Goal: Book appointment/travel/reservation

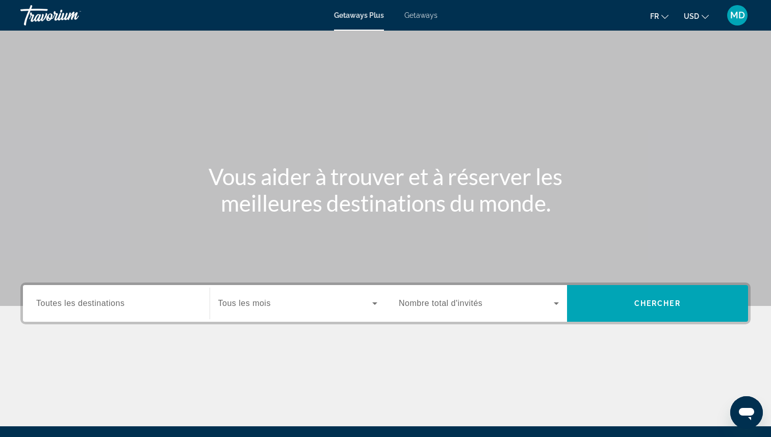
click at [420, 23] on div "Getaways Plus Getaways fr English Español Français Italiano Português русский U…" at bounding box center [385, 15] width 771 height 27
click at [419, 20] on div "Getaways Plus Getaways fr English Español Français Italiano Português русский U…" at bounding box center [385, 15] width 771 height 27
click at [418, 14] on span "Getaways" at bounding box center [420, 15] width 33 height 8
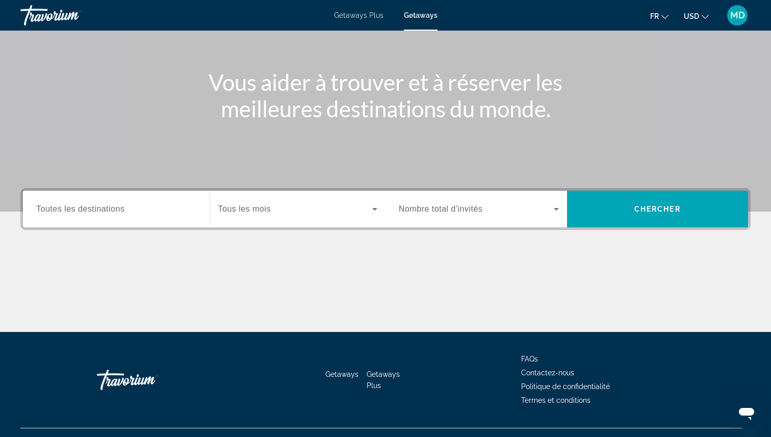
scroll to position [114, 0]
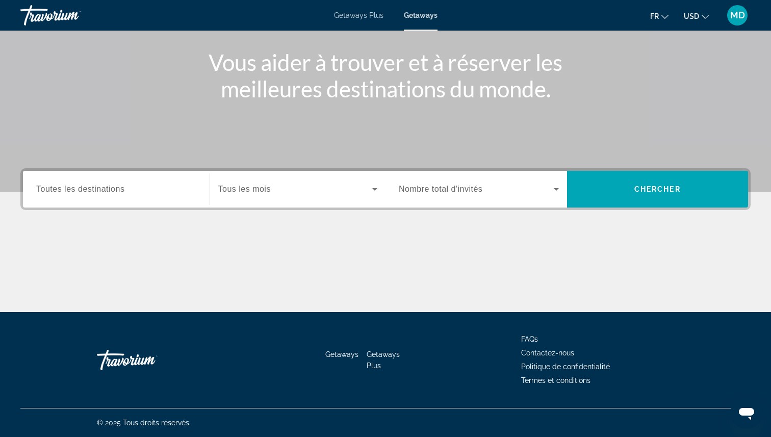
click at [116, 179] on div "Search widget" at bounding box center [116, 189] width 160 height 29
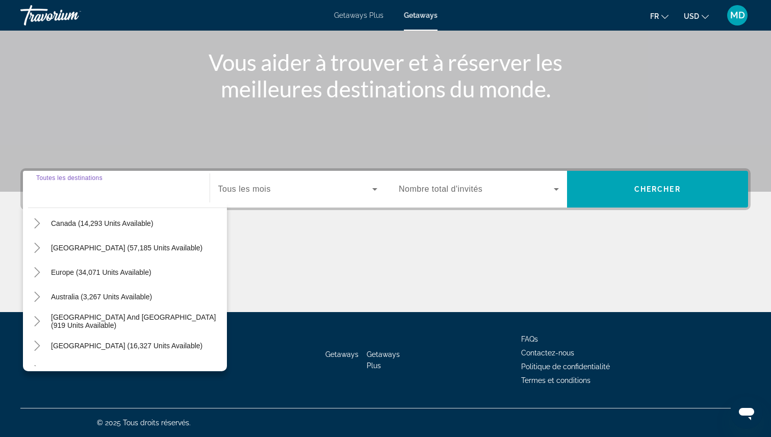
scroll to position [76, 0]
click at [110, 275] on span "Europe (34,071 units available)" at bounding box center [101, 272] width 100 height 8
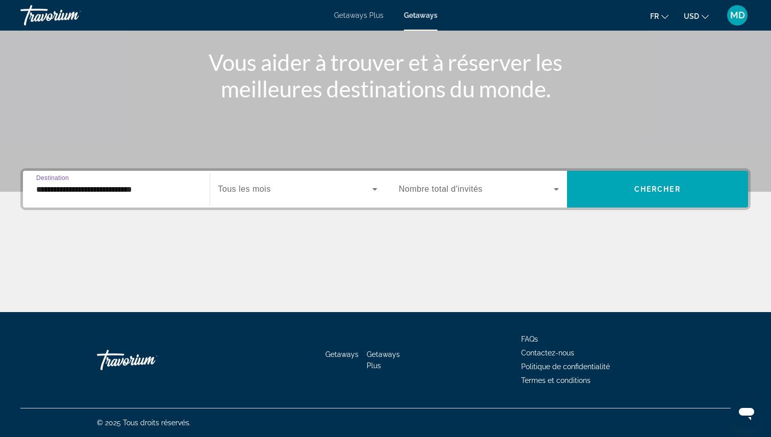
click at [99, 186] on input "**********" at bounding box center [116, 189] width 160 height 12
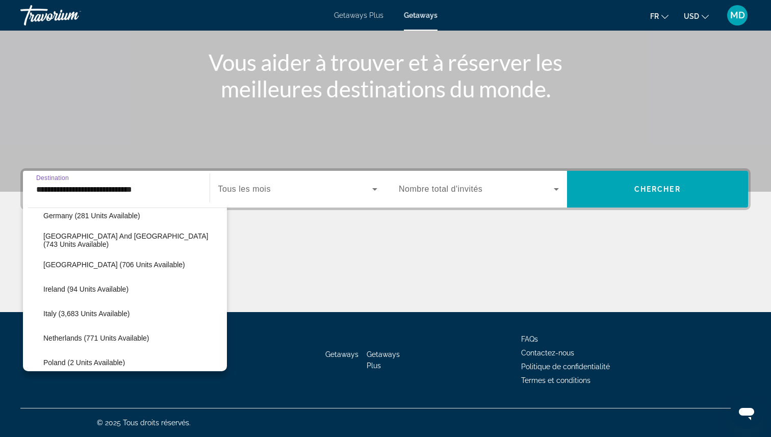
scroll to position [329, 0]
click at [75, 307] on span "Search widget" at bounding box center [132, 312] width 189 height 24
type input "**********"
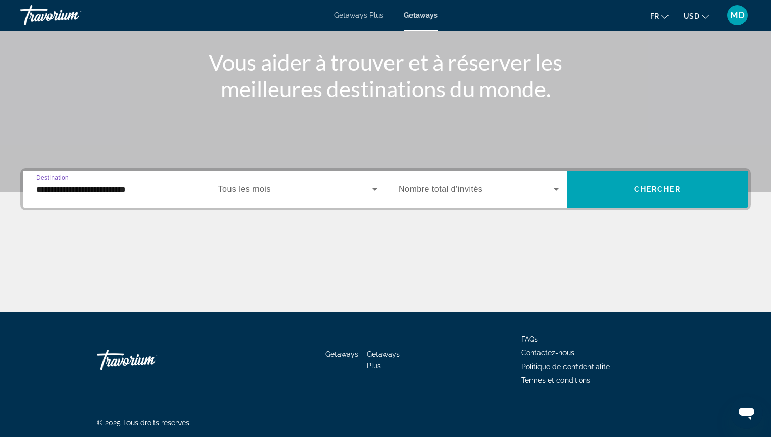
click at [245, 191] on span "Tous les mois" at bounding box center [244, 188] width 52 height 9
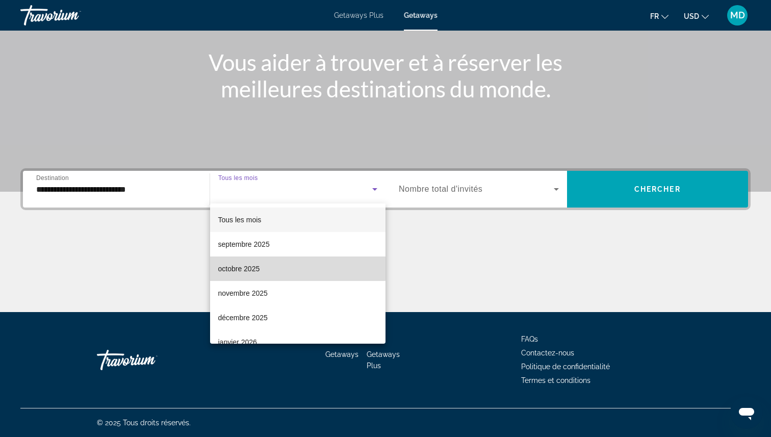
click at [250, 263] on span "octobre 2025" at bounding box center [239, 268] width 42 height 12
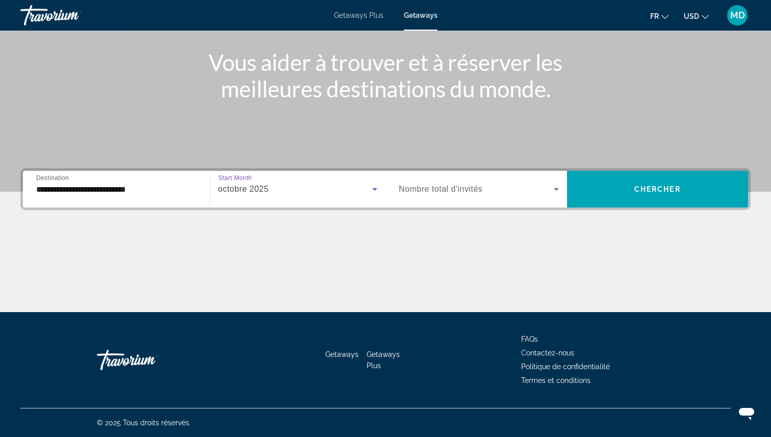
click at [457, 188] on span "Nombre total d'invités" at bounding box center [441, 188] width 84 height 9
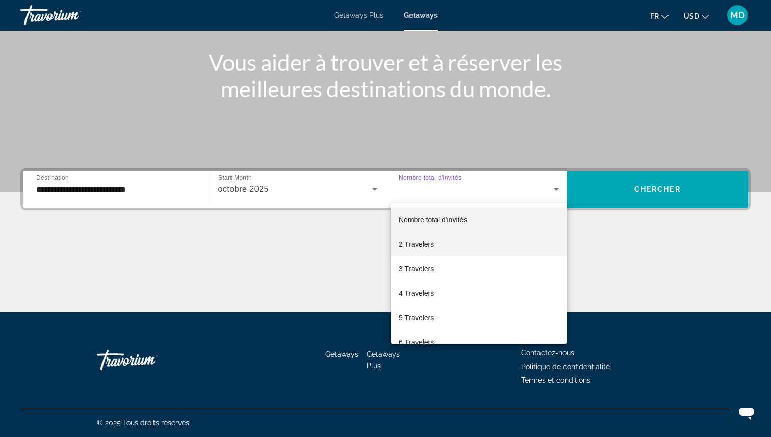
click at [437, 244] on mat-option "2 Travelers" at bounding box center [478, 244] width 176 height 24
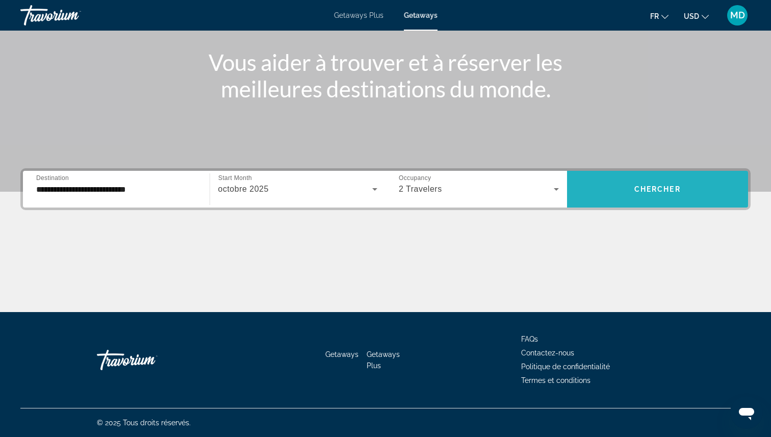
click at [603, 181] on span "Search widget" at bounding box center [657, 189] width 181 height 24
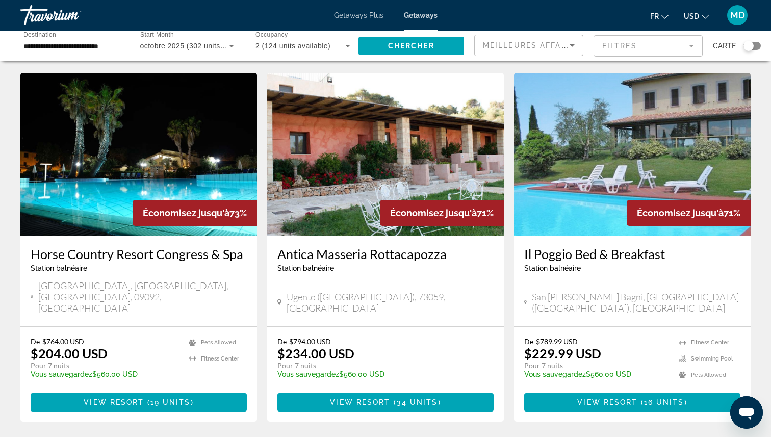
scroll to position [747, 0]
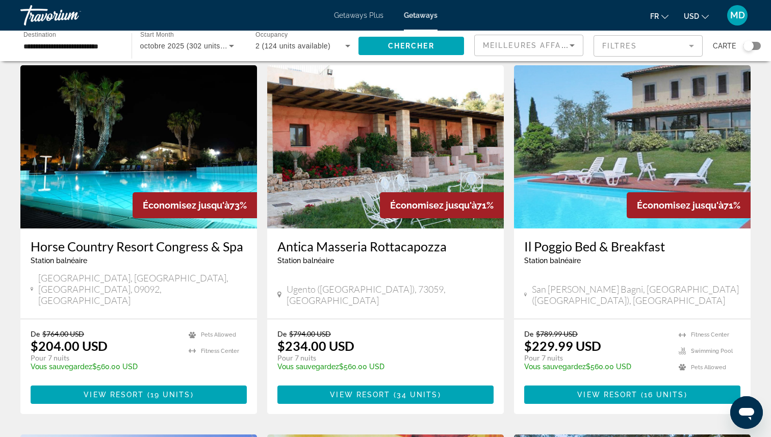
click at [689, 14] on span "USD" at bounding box center [690, 16] width 15 height 8
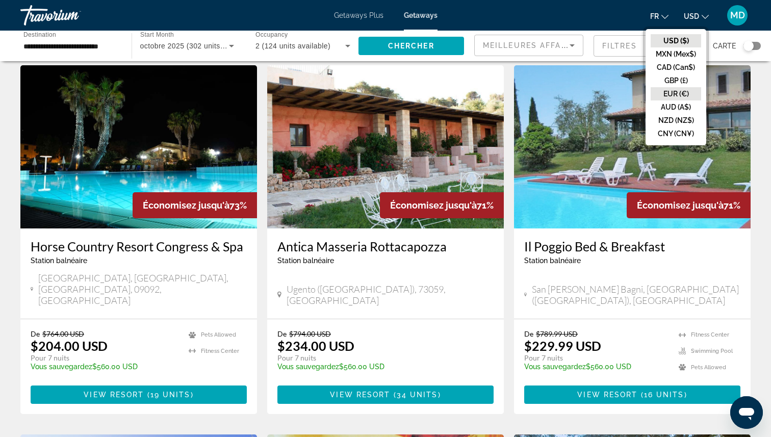
click at [680, 93] on button "EUR (€)" at bounding box center [675, 93] width 50 height 13
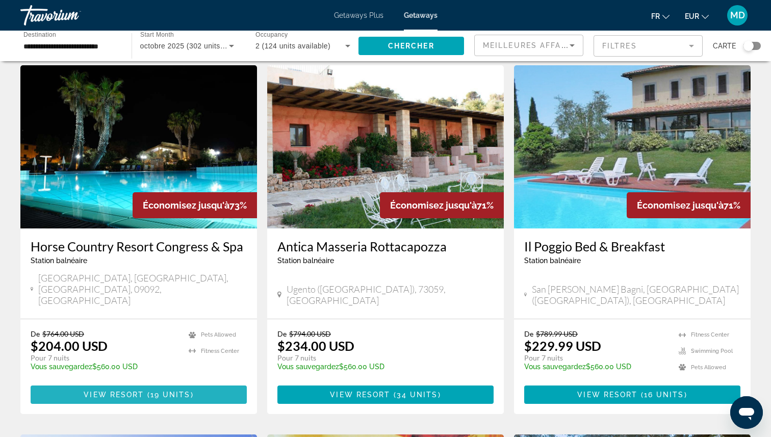
click at [176, 382] on span "Main content" at bounding box center [139, 394] width 216 height 24
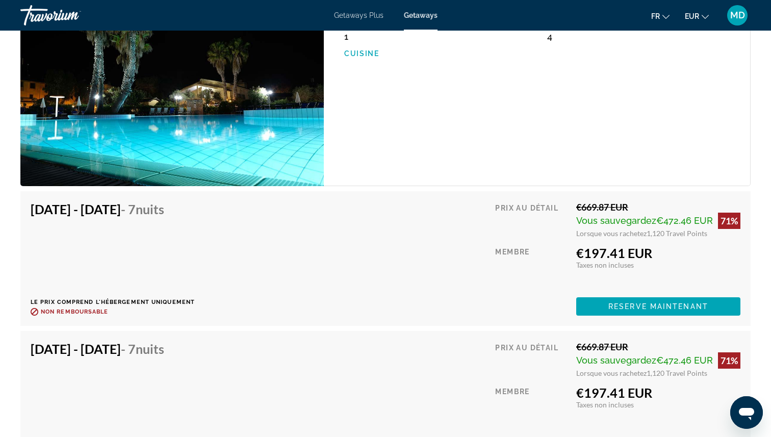
scroll to position [1782, 0]
click at [621, 303] on span "Reserve maintenant" at bounding box center [658, 307] width 100 height 8
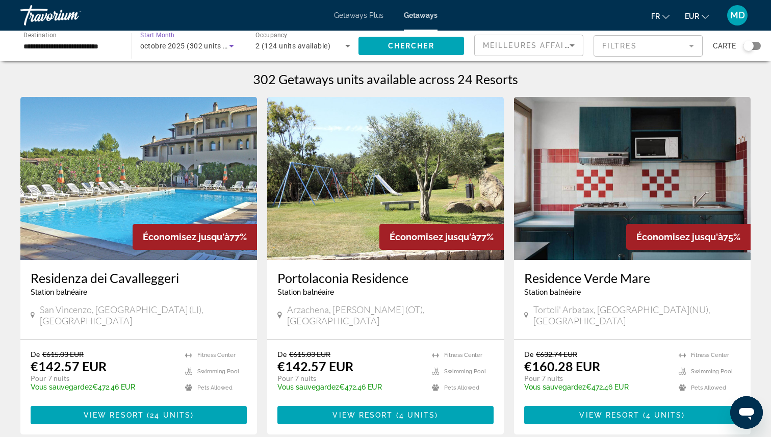
click at [201, 43] on span "octobre 2025 (302 units available)" at bounding box center [198, 46] width 116 height 8
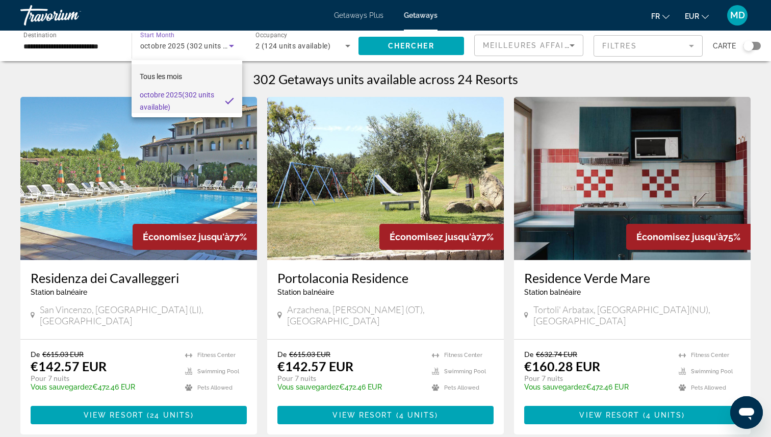
click at [178, 73] on span "Tous les mois" at bounding box center [161, 76] width 42 height 8
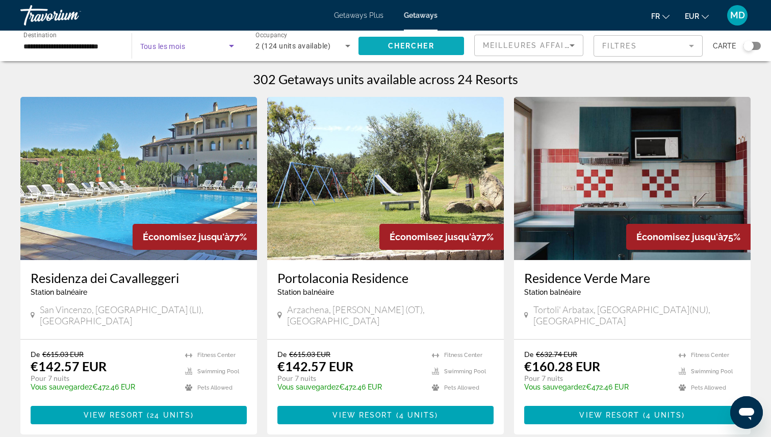
click at [425, 50] on span "Search widget" at bounding box center [411, 46] width 106 height 24
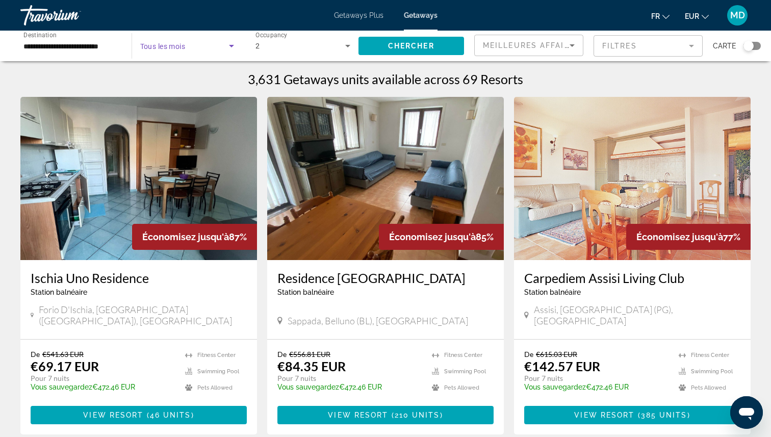
click at [203, 46] on span "Search widget" at bounding box center [184, 46] width 89 height 12
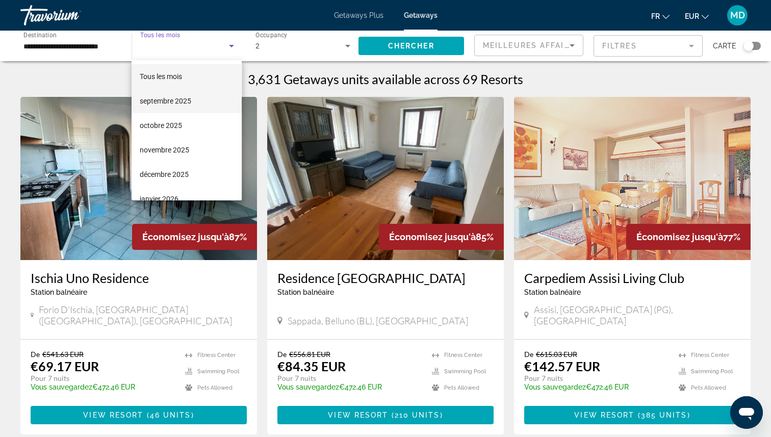
click at [183, 104] on span "septembre 2025" at bounding box center [165, 101] width 51 height 12
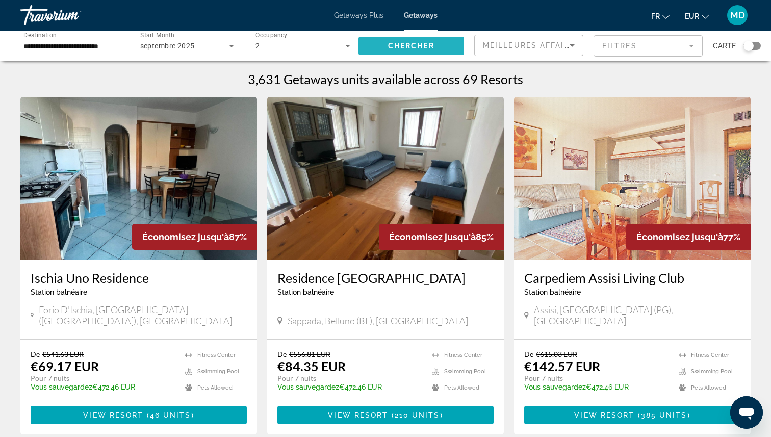
click at [430, 47] on span "Chercher" at bounding box center [411, 46] width 46 height 8
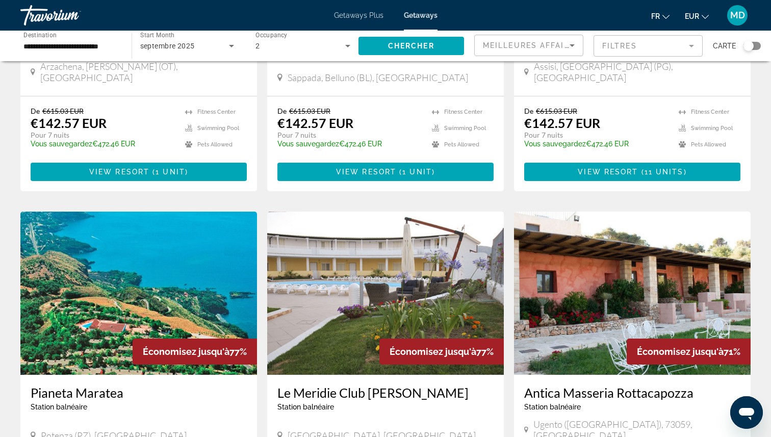
scroll to position [1212, 0]
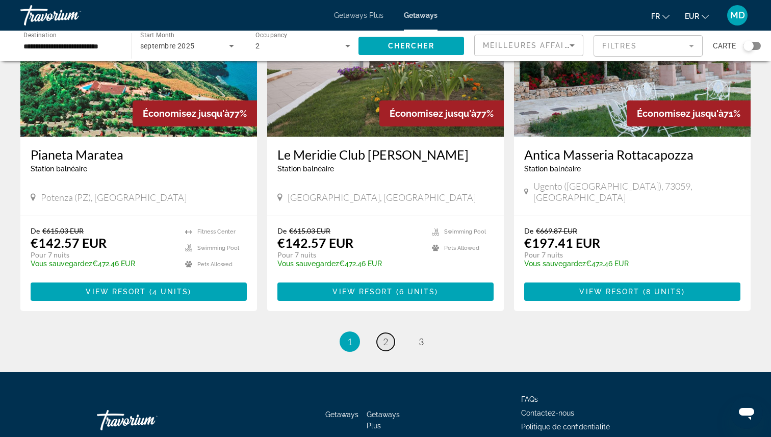
click at [378, 333] on link "page 2" at bounding box center [386, 342] width 18 height 18
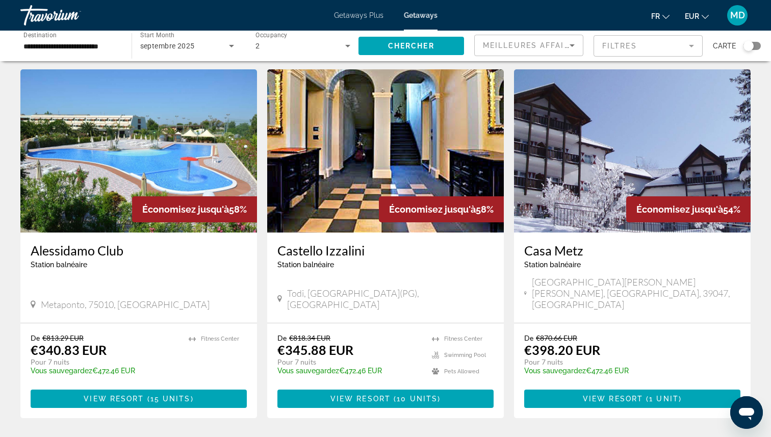
scroll to position [1118, 0]
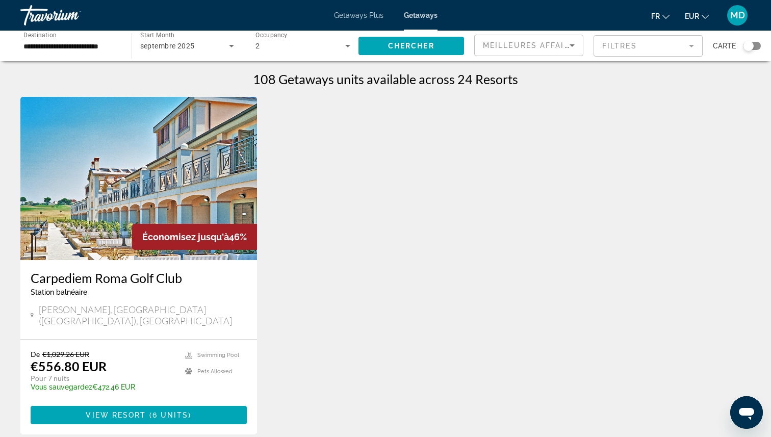
click at [747, 47] on div "Search widget" at bounding box center [748, 46] width 10 height 10
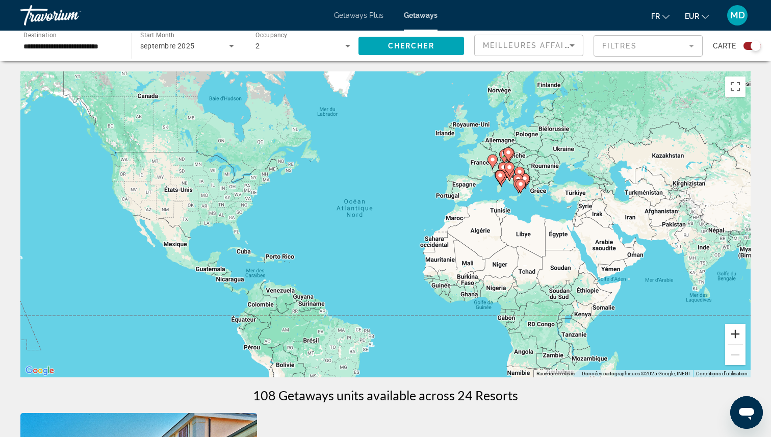
click at [739, 330] on button "Zoom avant" at bounding box center [735, 334] width 20 height 20
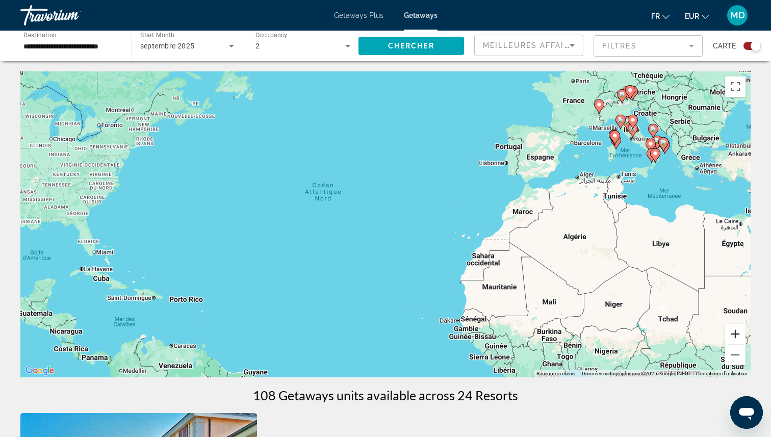
click at [739, 330] on button "Zoom avant" at bounding box center [735, 334] width 20 height 20
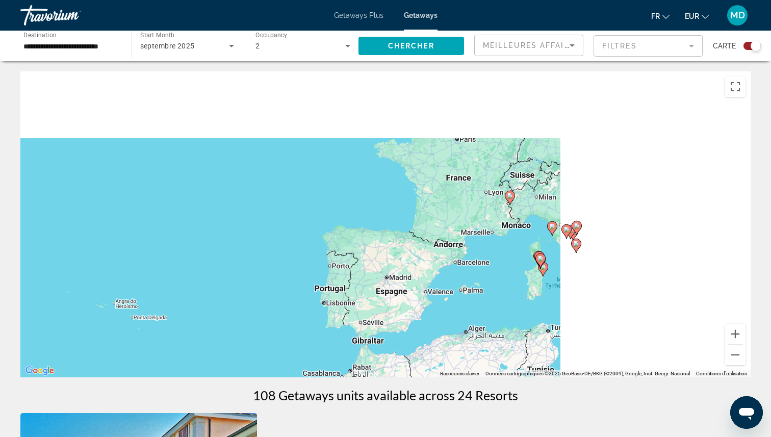
drag, startPoint x: 713, startPoint y: 99, endPoint x: 409, endPoint y: 305, distance: 367.8
click at [409, 305] on div "Pour activer le glissement avec le clavier, appuyez sur Alt+Entrée. Une fois ce…" at bounding box center [385, 224] width 730 height 306
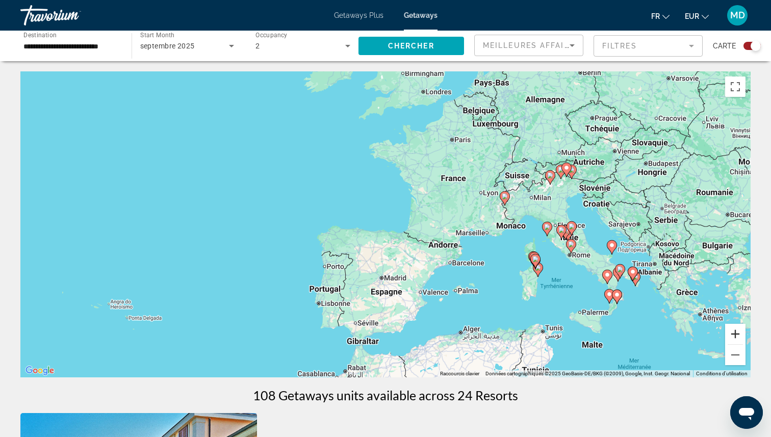
click at [730, 328] on button "Zoom avant" at bounding box center [735, 334] width 20 height 20
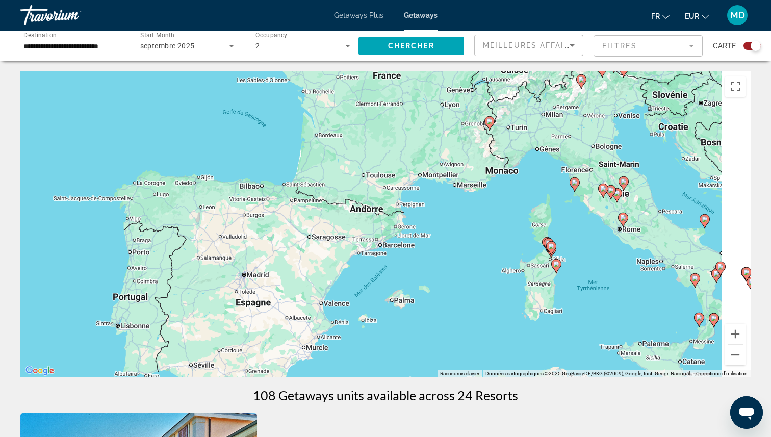
drag, startPoint x: 667, startPoint y: 283, endPoint x: 524, endPoint y: 221, distance: 155.0
click at [524, 221] on div "Pour activer le glissement avec le clavier, appuyez sur Alt+Entrée. Une fois ce…" at bounding box center [385, 224] width 730 height 306
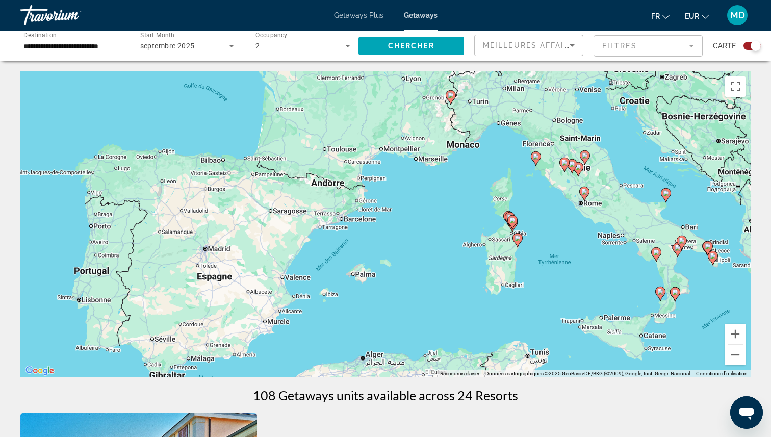
click at [517, 240] on image "Main content" at bounding box center [517, 238] width 6 height 6
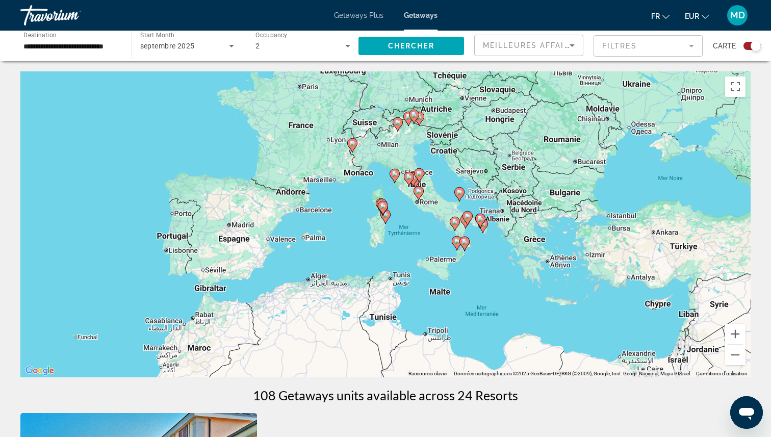
click at [388, 213] on image "Main content" at bounding box center [385, 214] width 6 height 6
type input "**********"
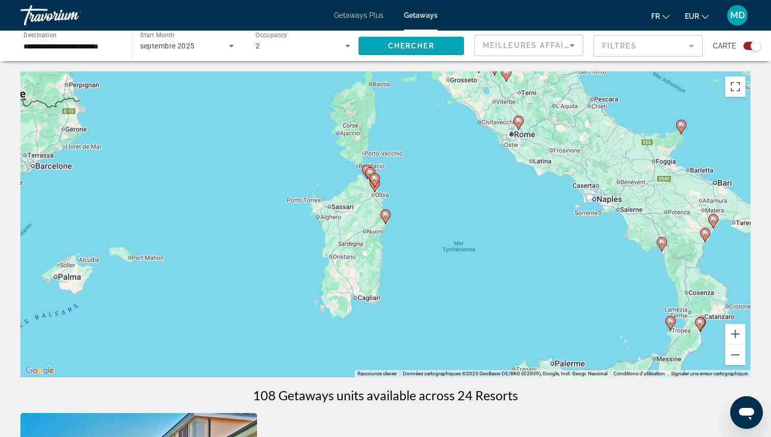
click at [386, 215] on image "Main content" at bounding box center [385, 214] width 6 height 6
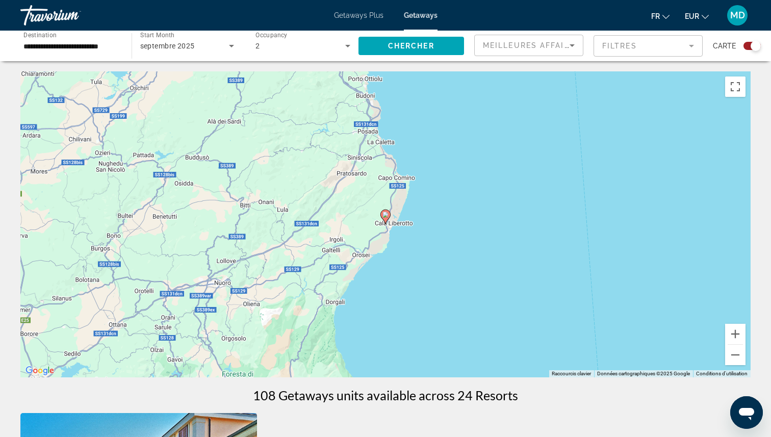
click at [386, 216] on image "Main content" at bounding box center [385, 214] width 6 height 6
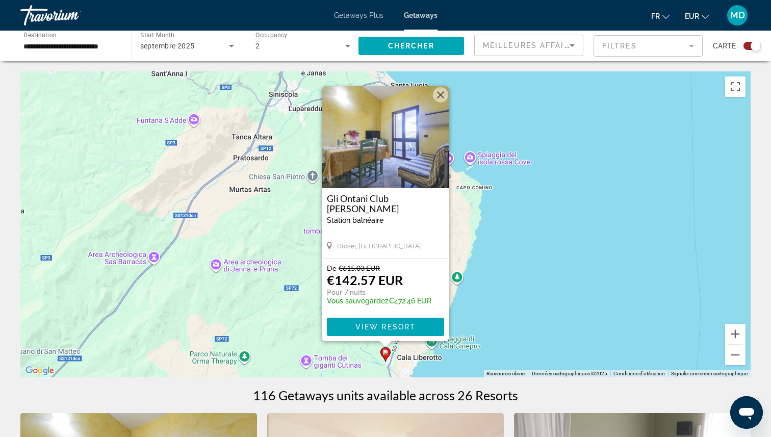
click at [440, 95] on button "Fermer" at bounding box center [440, 94] width 15 height 15
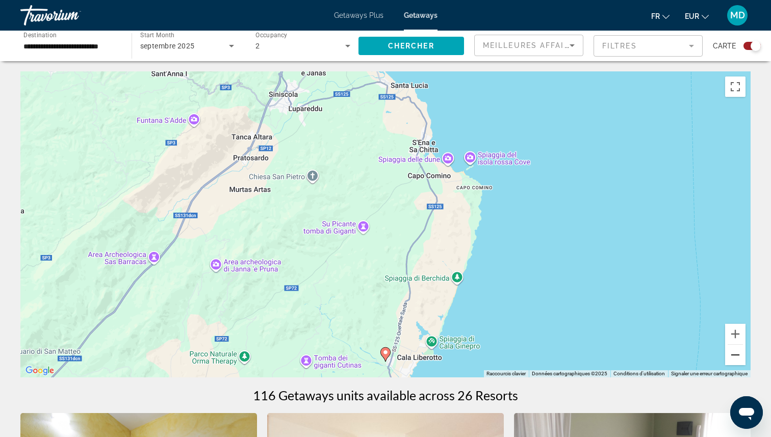
click at [728, 356] on button "Zoom arrière" at bounding box center [735, 355] width 20 height 20
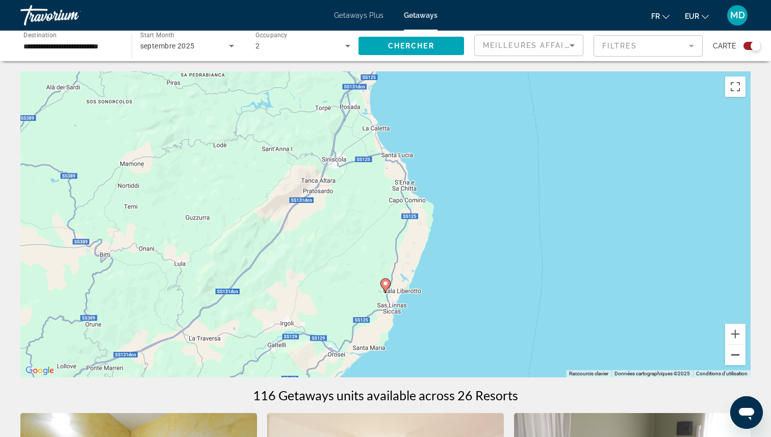
click at [728, 356] on button "Zoom arrière" at bounding box center [735, 355] width 20 height 20
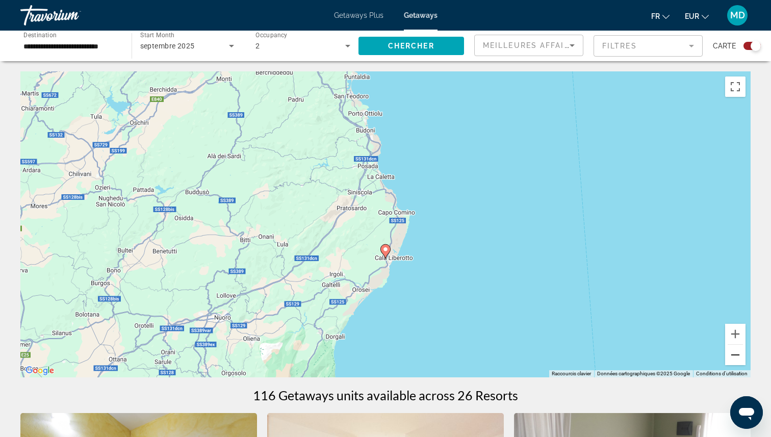
click at [728, 356] on button "Zoom arrière" at bounding box center [735, 355] width 20 height 20
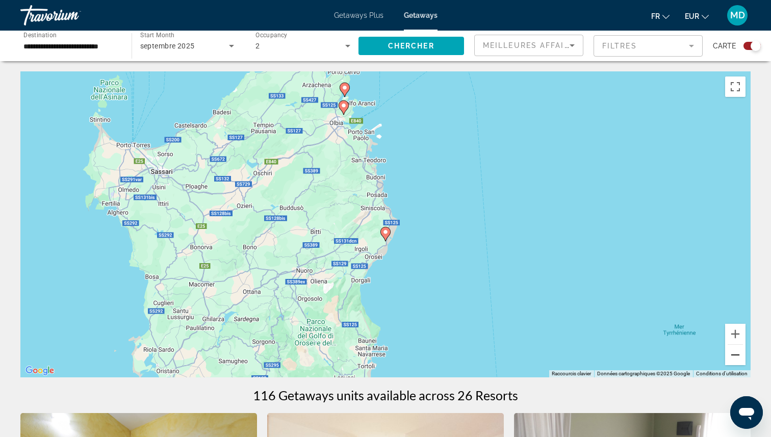
click at [728, 356] on button "Zoom arrière" at bounding box center [735, 355] width 20 height 20
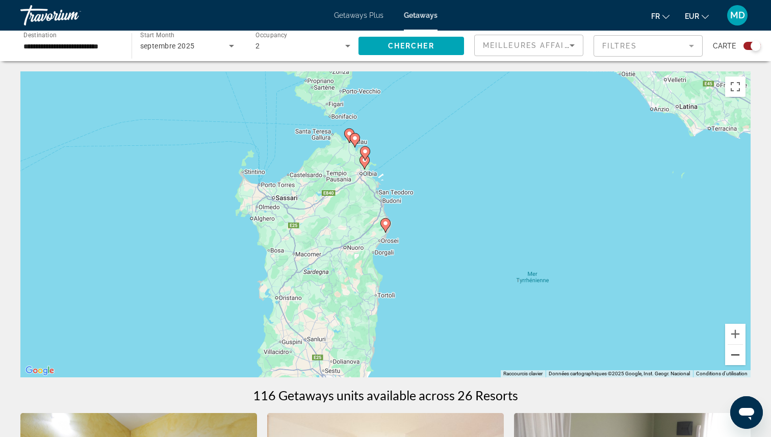
click at [728, 356] on button "Zoom arrière" at bounding box center [735, 355] width 20 height 20
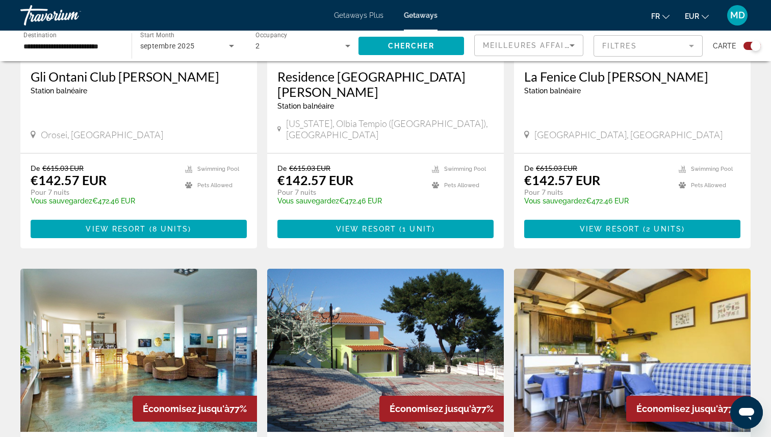
scroll to position [492, 0]
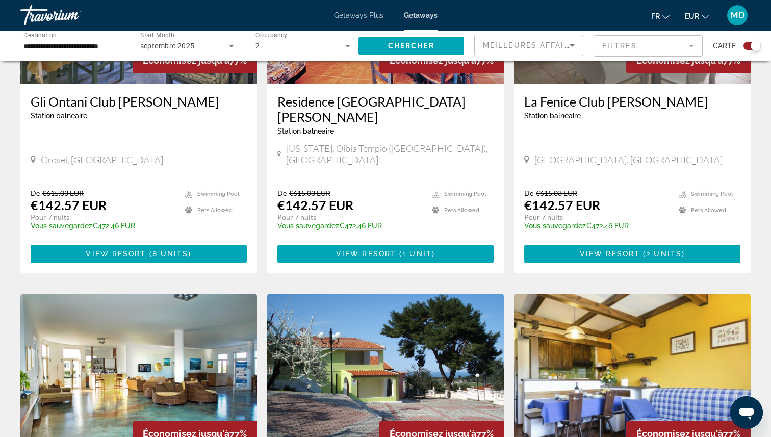
click at [351, 16] on span "Getaways Plus" at bounding box center [358, 15] width 49 height 8
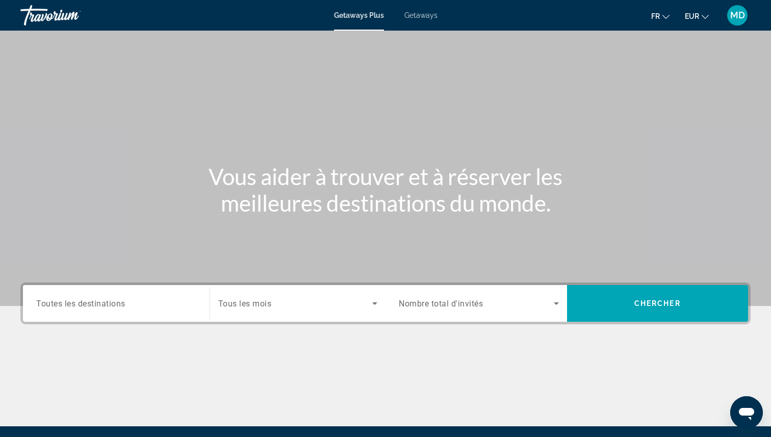
scroll to position [114, 0]
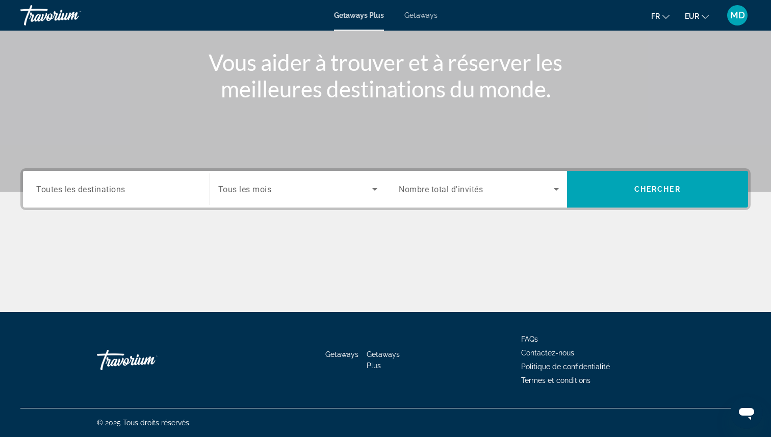
click at [145, 188] on input "Destination Toutes les destinations" at bounding box center [116, 189] width 160 height 12
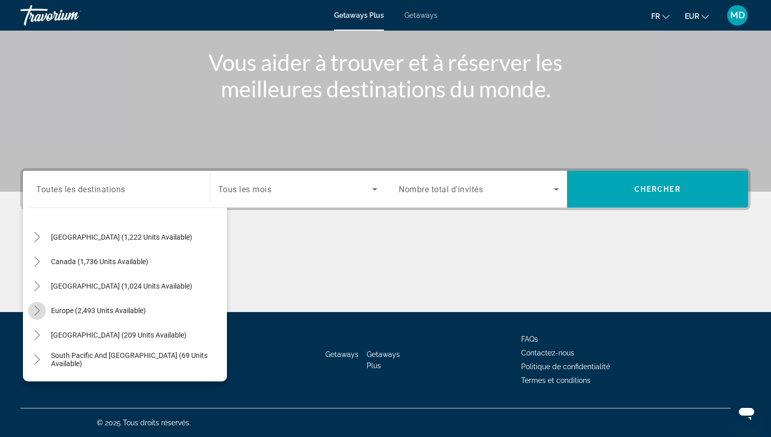
click at [39, 309] on icon "Toggle Europe (2,493 units available)" at bounding box center [37, 310] width 6 height 10
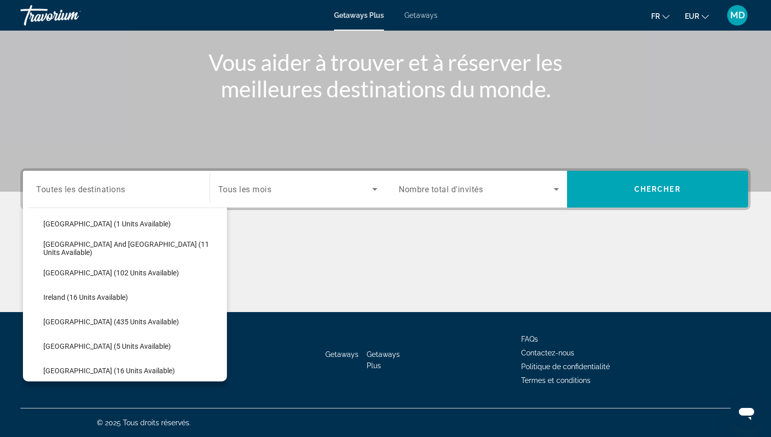
scroll to position [304, 0]
click at [75, 322] on span "[GEOGRAPHIC_DATA] (435 units available)" at bounding box center [111, 323] width 136 height 8
type input "**********"
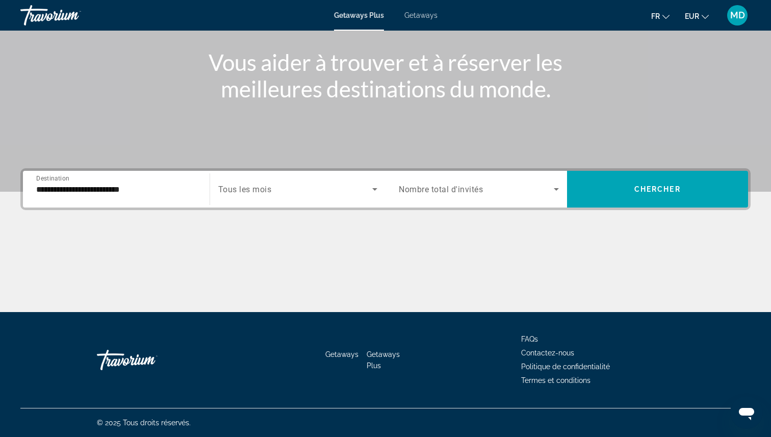
click at [277, 199] on div "Search widget" at bounding box center [298, 189] width 160 height 29
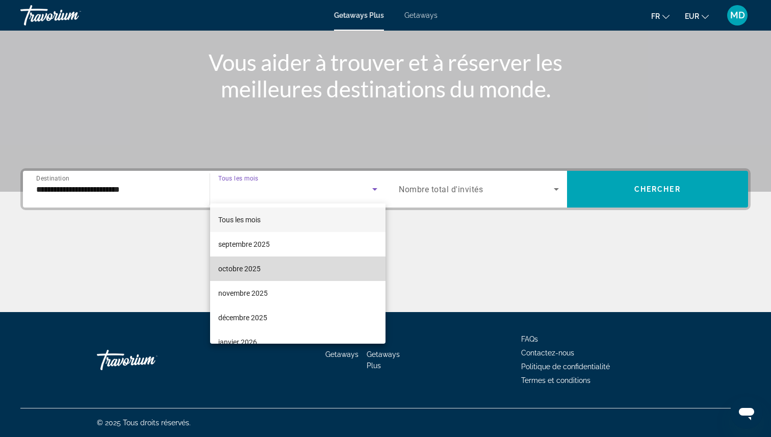
click at [256, 264] on span "octobre 2025" at bounding box center [239, 268] width 42 height 12
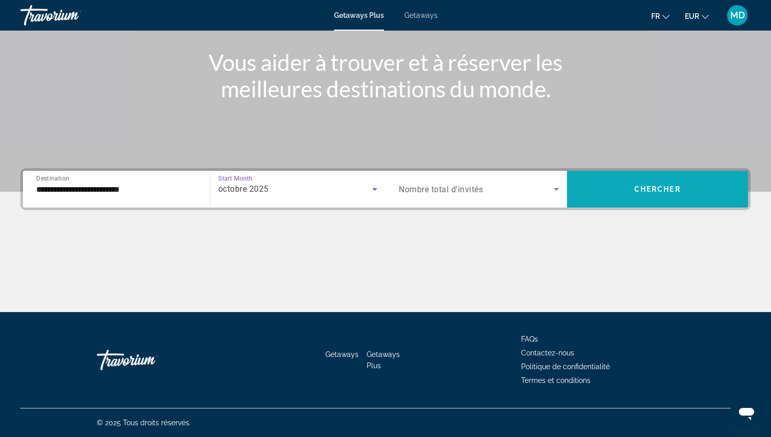
click at [595, 194] on span "Search widget" at bounding box center [657, 189] width 181 height 24
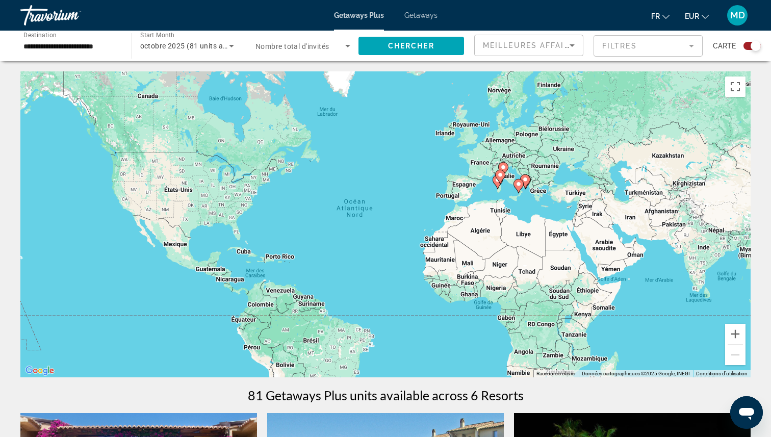
click at [493, 181] on icon "Main content" at bounding box center [497, 181] width 9 height 13
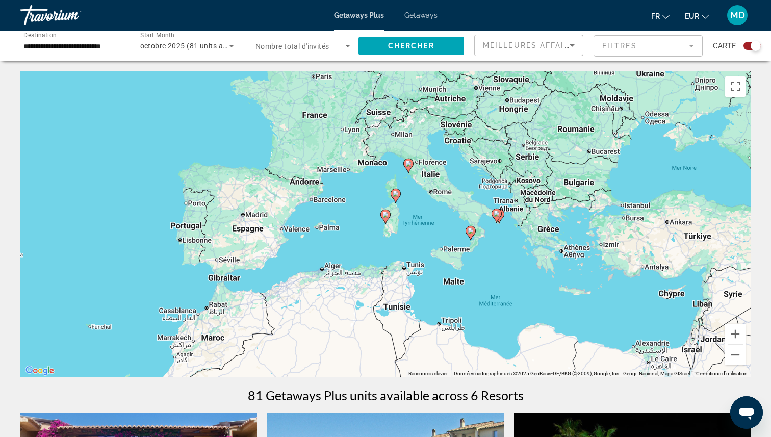
click at [387, 215] on image "Main content" at bounding box center [385, 214] width 6 height 6
type input "**********"
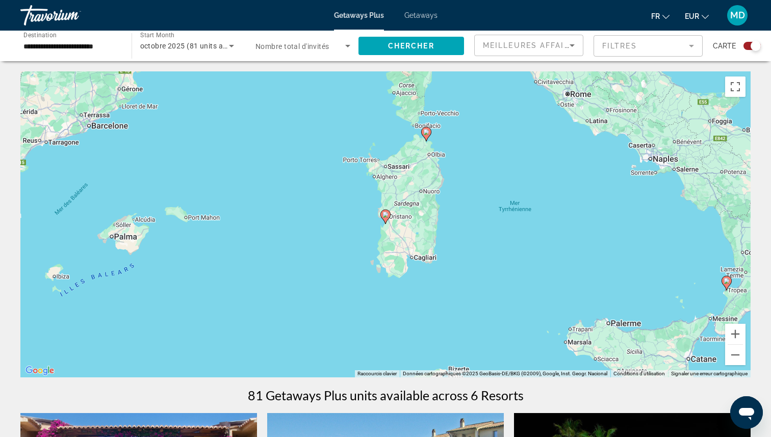
click at [387, 215] on image "Main content" at bounding box center [385, 214] width 6 height 6
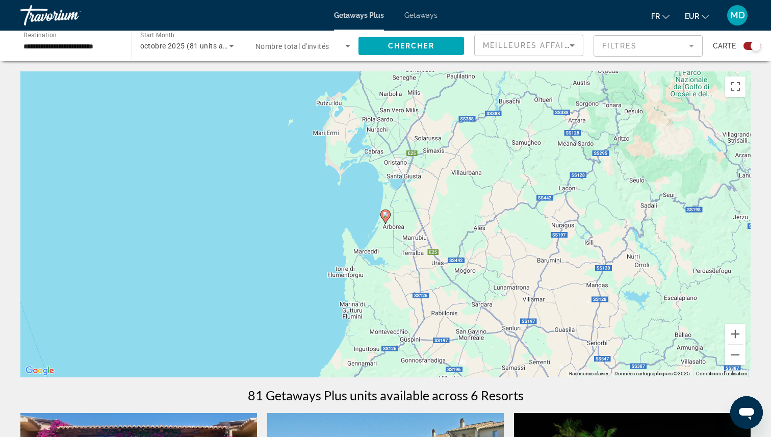
click at [385, 215] on image "Main content" at bounding box center [385, 214] width 6 height 6
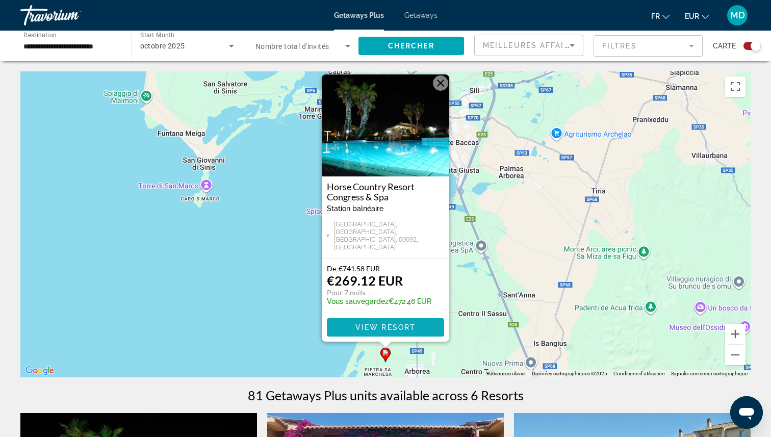
click at [376, 321] on span "Main content" at bounding box center [385, 327] width 117 height 24
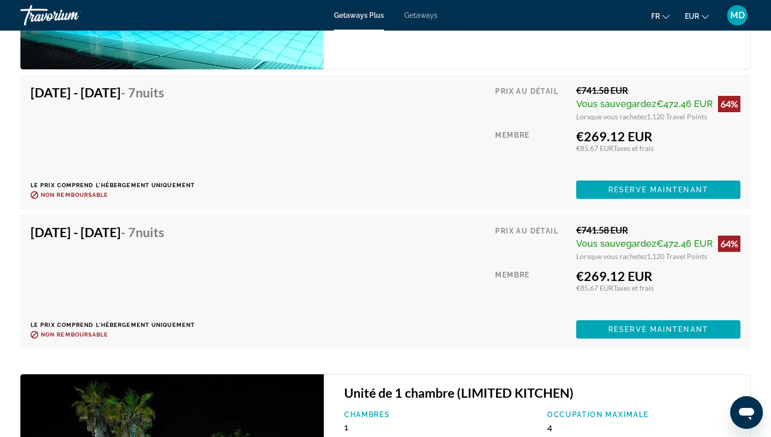
scroll to position [1898, 0]
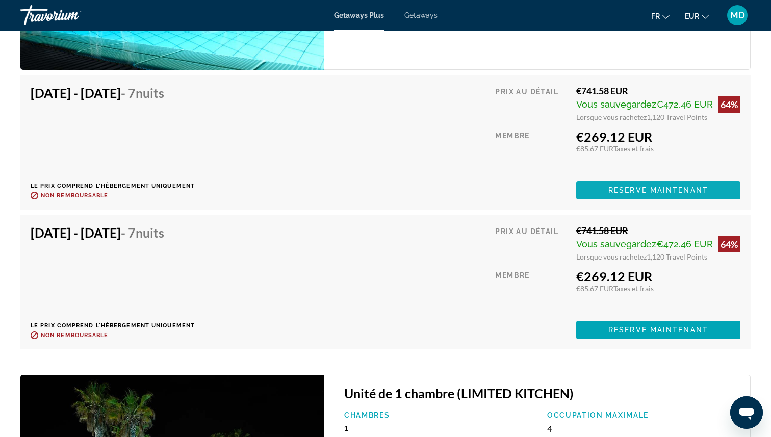
click at [615, 186] on span "Reserve maintenant" at bounding box center [658, 190] width 100 height 8
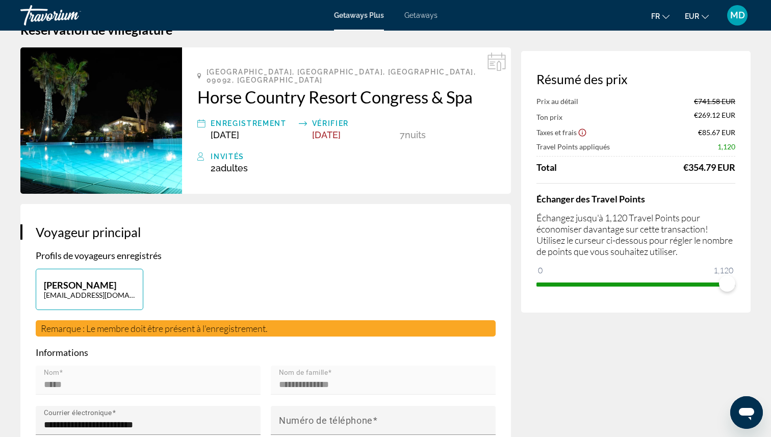
scroll to position [36, 0]
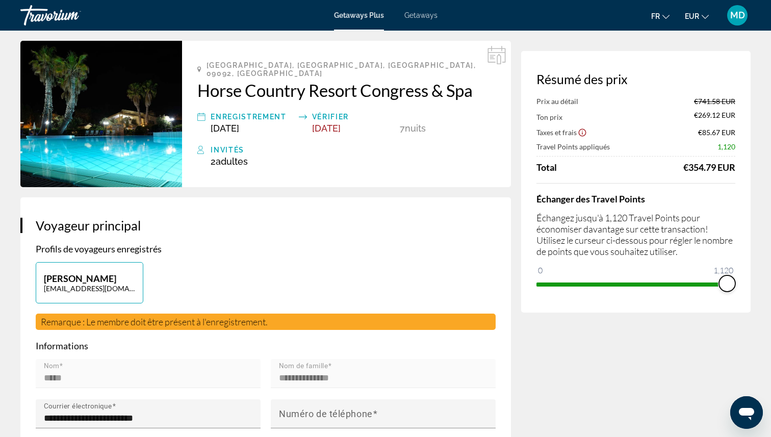
drag, startPoint x: 728, startPoint y: 280, endPoint x: 770, endPoint y: 249, distance: 52.2
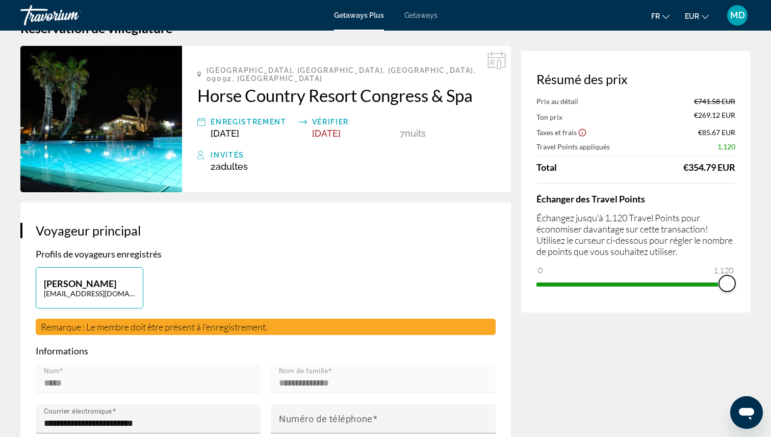
scroll to position [0, 0]
